Goal: Find specific page/section: Find specific page/section

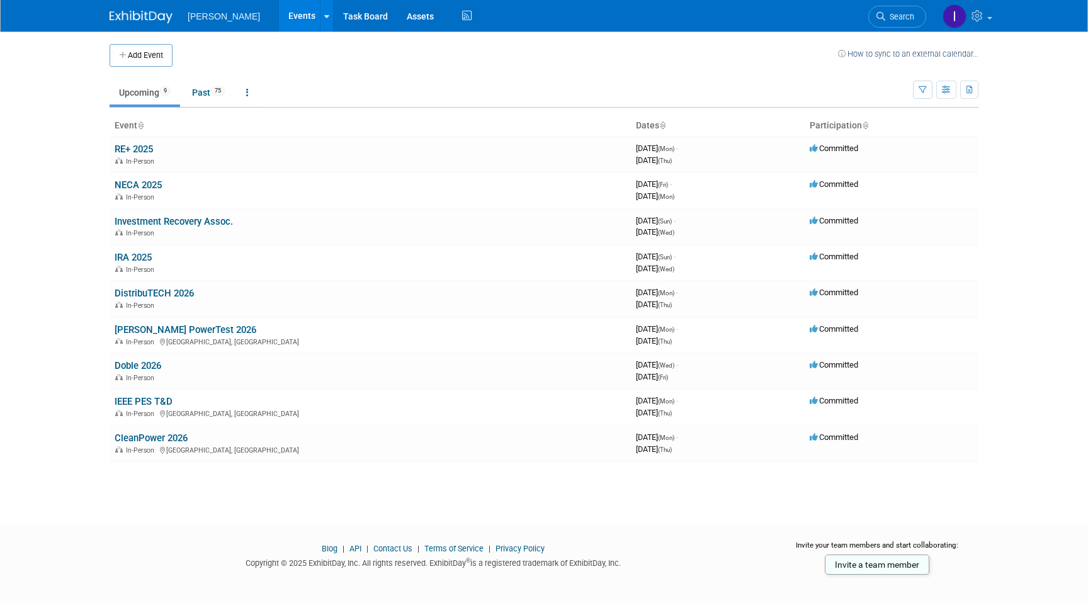
click at [148, 151] on link "RE+ 2025" at bounding box center [134, 149] width 38 height 11
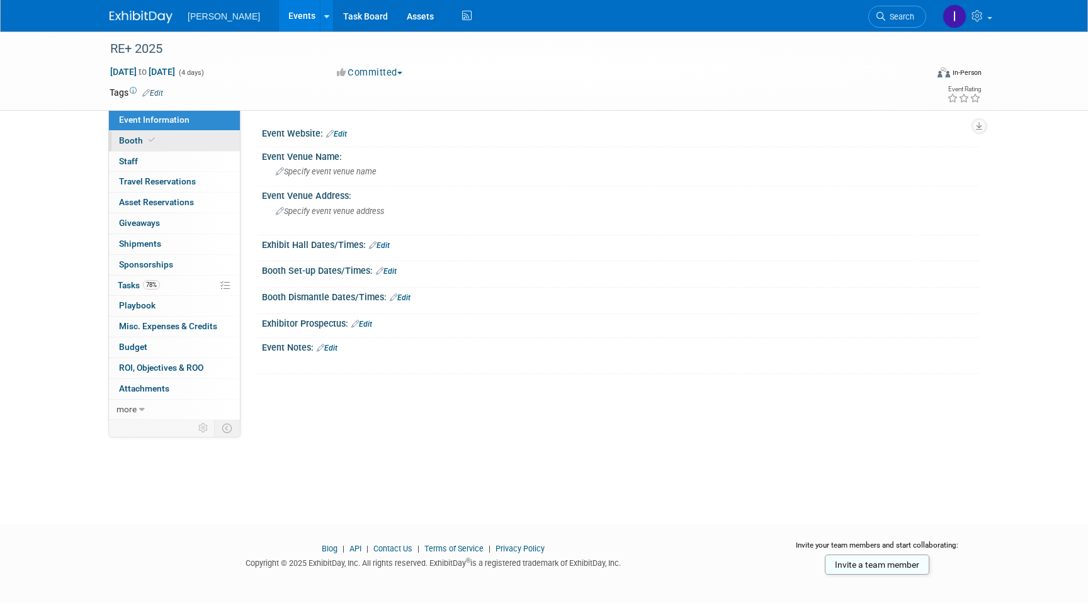
drag, startPoint x: 169, startPoint y: 140, endPoint x: 200, endPoint y: 147, distance: 31.6
click at [169, 140] on link "Booth" at bounding box center [174, 141] width 131 height 20
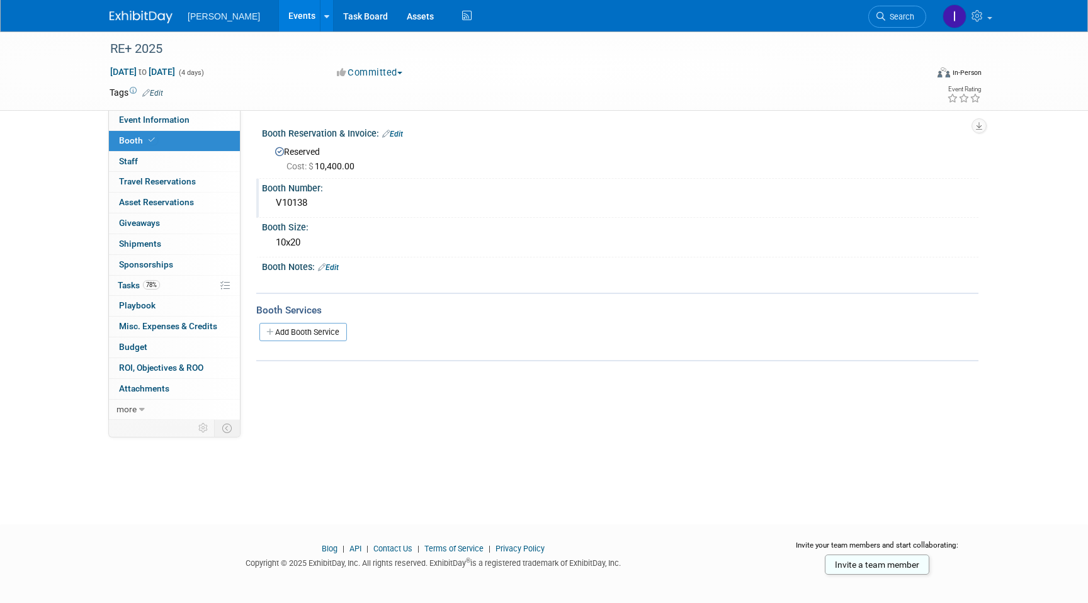
drag, startPoint x: 278, startPoint y: 201, endPoint x: 269, endPoint y: 201, distance: 8.8
click at [269, 201] on div "V10138" at bounding box center [620, 203] width 717 height 21
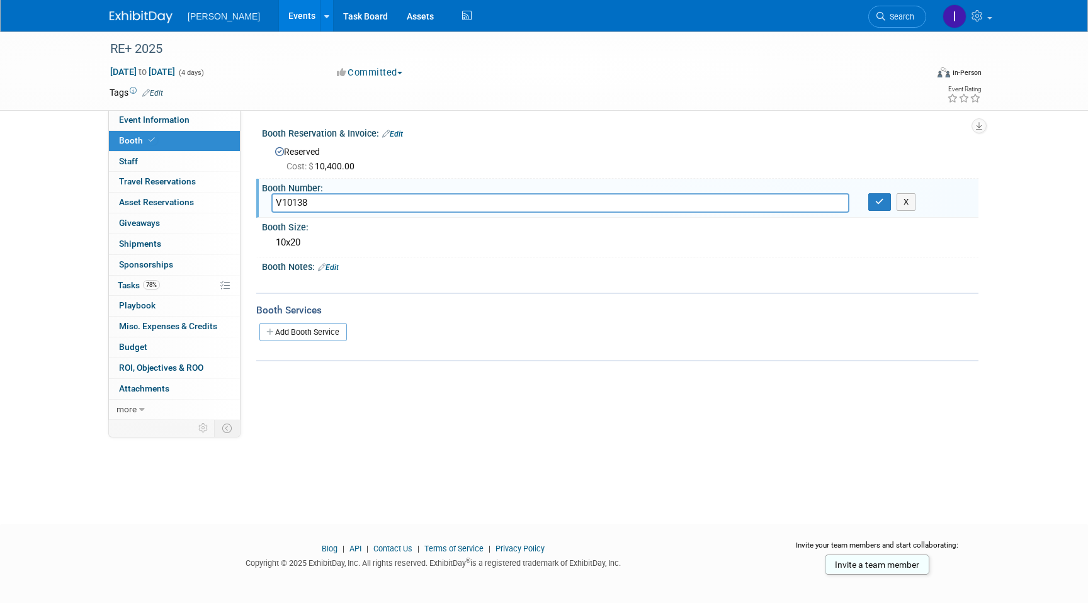
drag, startPoint x: 266, startPoint y: 201, endPoint x: 260, endPoint y: 201, distance: 6.3
click at [256, 201] on div "Booth Number: V10138 V10138 X" at bounding box center [617, 199] width 722 height 40
